Goal: Task Accomplishment & Management: Use online tool/utility

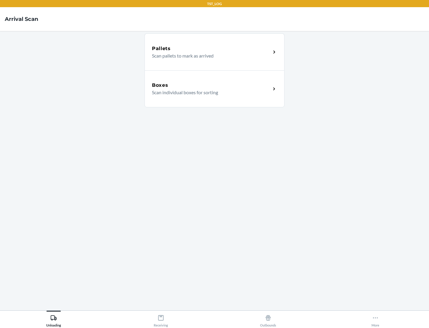
click at [211, 85] on div "Boxes" at bounding box center [211, 85] width 119 height 7
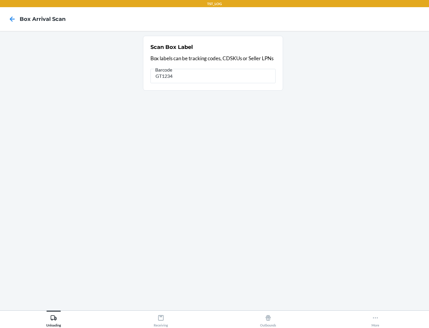
type input "GT1234"
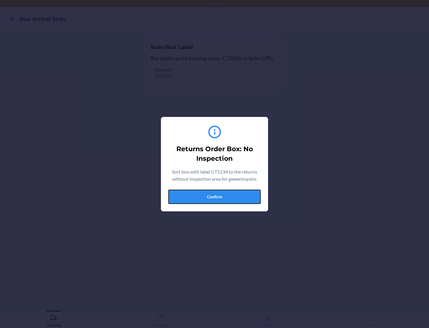
click at [215, 197] on button "Confirm" at bounding box center [214, 197] width 92 height 14
